Goal: Task Accomplishment & Management: Use online tool/utility

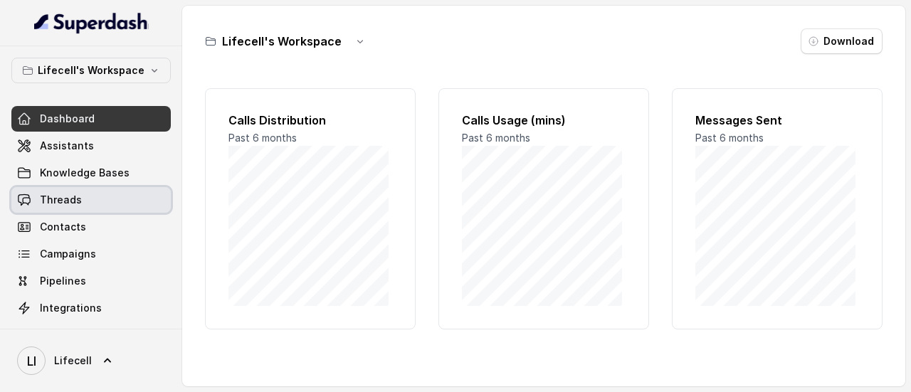
click at [73, 201] on span "Threads" at bounding box center [61, 200] width 42 height 14
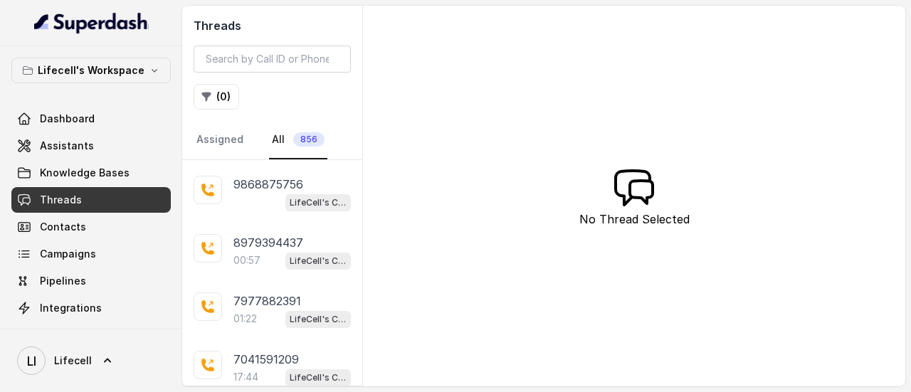
scroll to position [1994, 0]
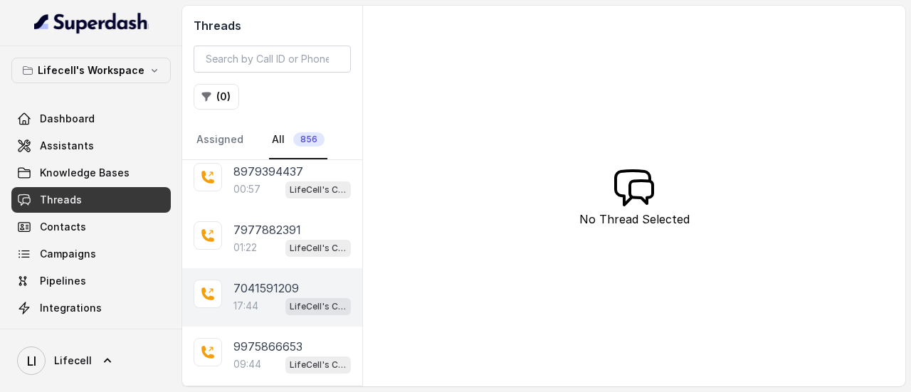
click at [262, 280] on p "7041591209" at bounding box center [267, 288] width 66 height 17
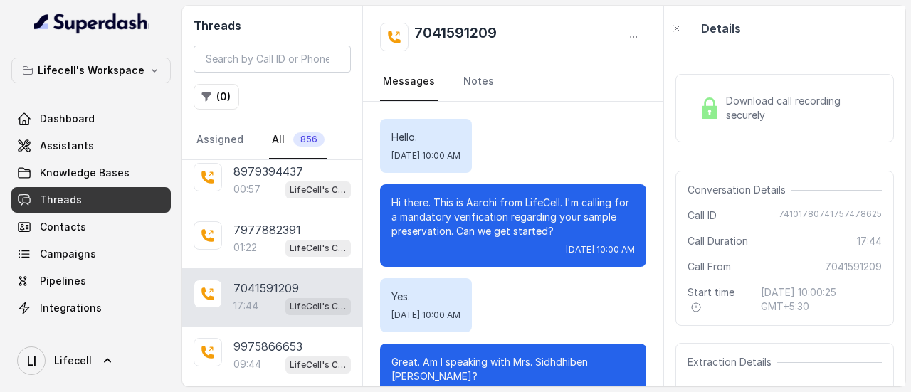
scroll to position [13327, 0]
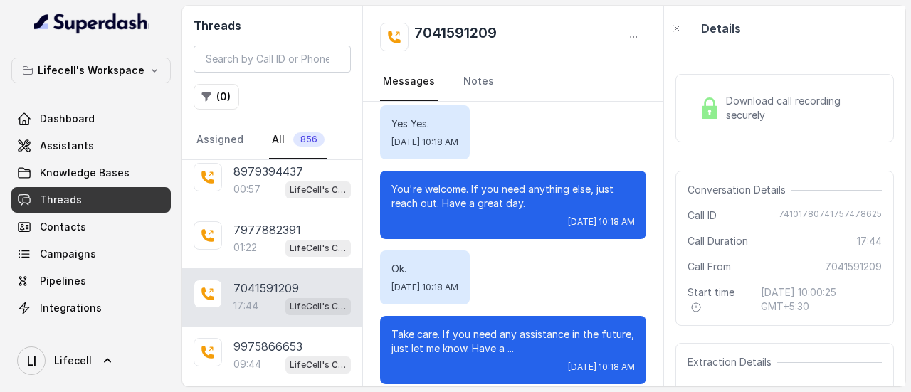
click at [797, 214] on span "74101780741757478625" at bounding box center [830, 216] width 103 height 14
copy span "74101780741757478625"
click at [825, 271] on span "7041591209" at bounding box center [853, 267] width 57 height 14
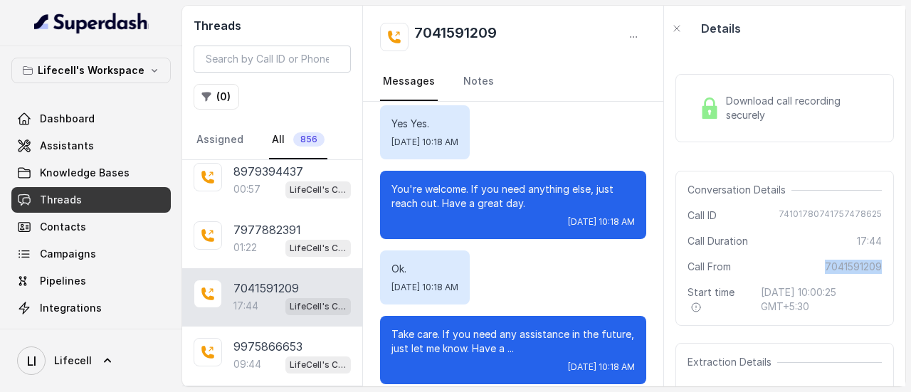
copy span "7041591209"
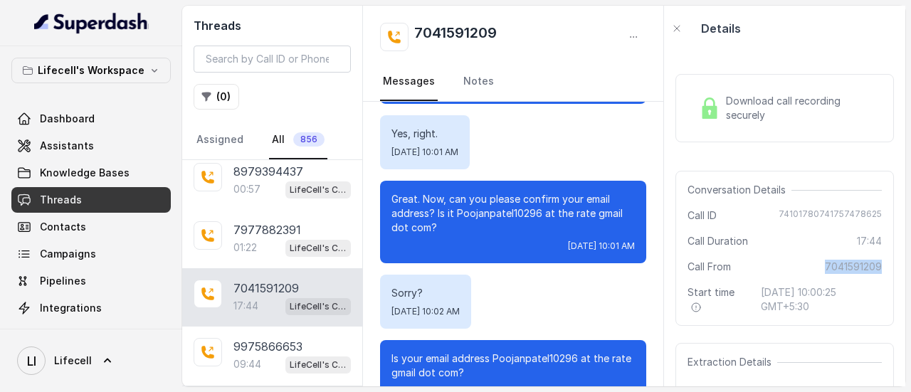
scroll to position [1068, 0]
